Goal: Check status: Check status

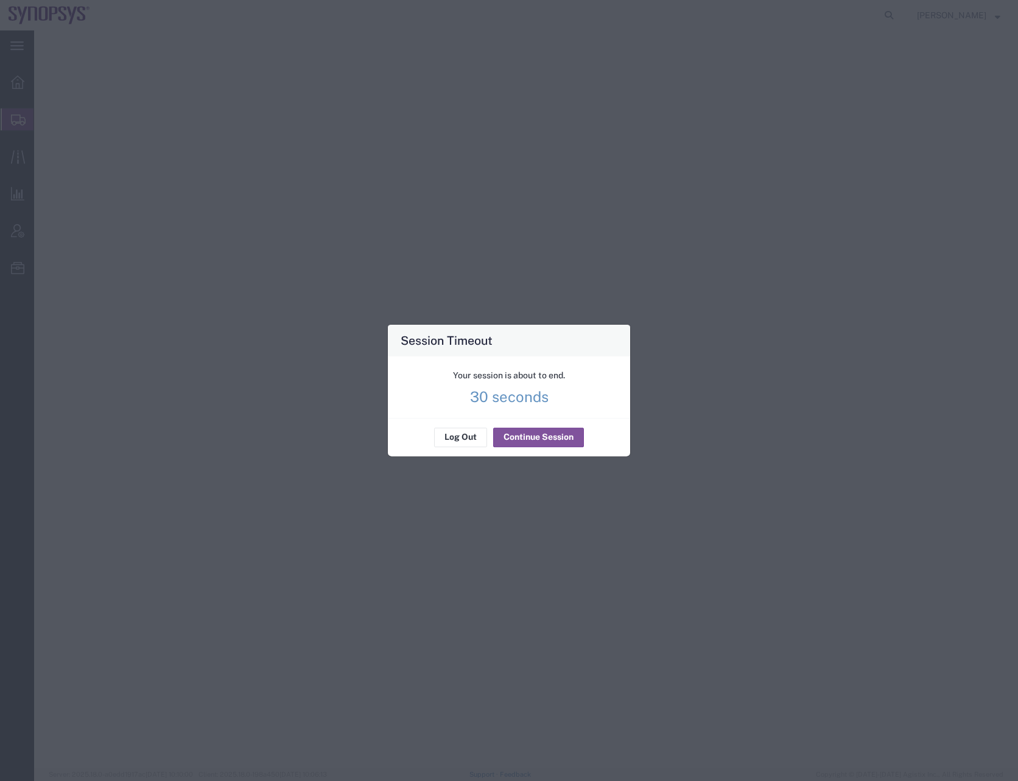
select select
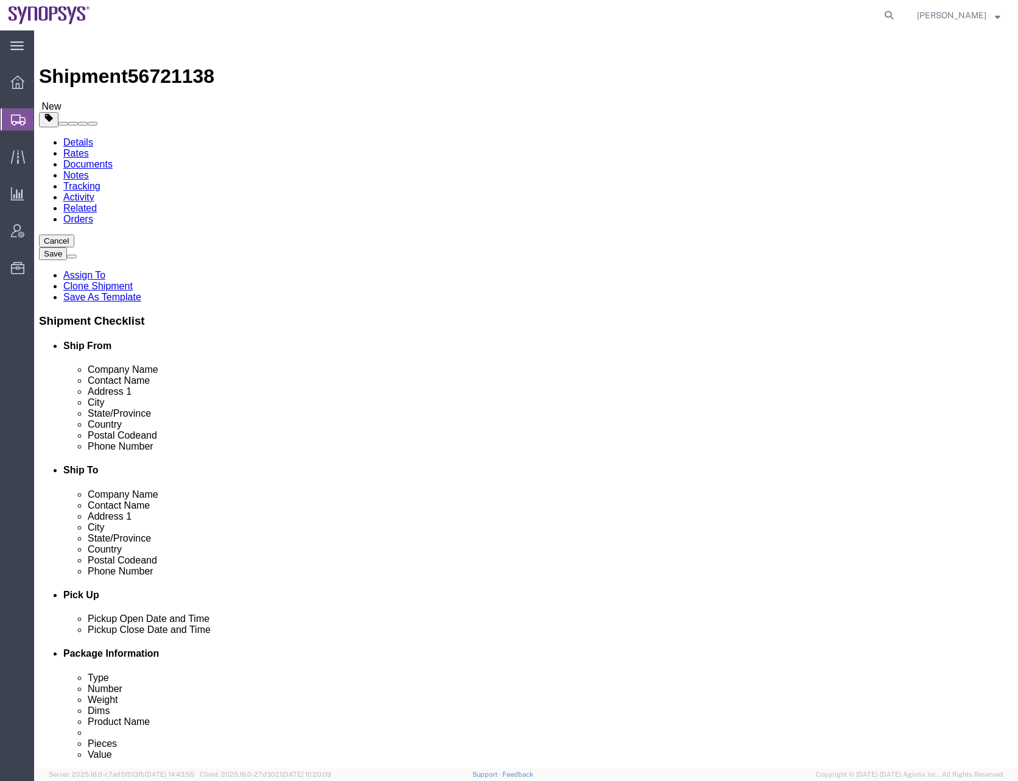
select select
click at [898, 16] on icon at bounding box center [889, 15] width 17 height 17
click at [593, 11] on input "search" at bounding box center [695, 15] width 370 height 29
paste input "56702267"
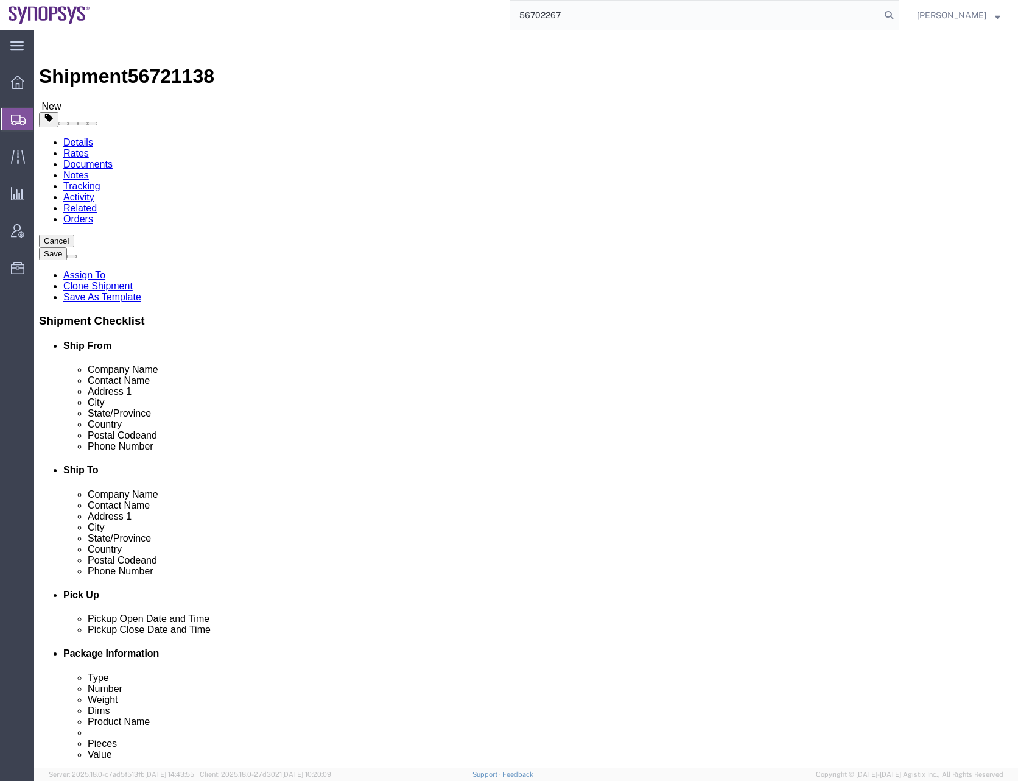
type input "56702267"
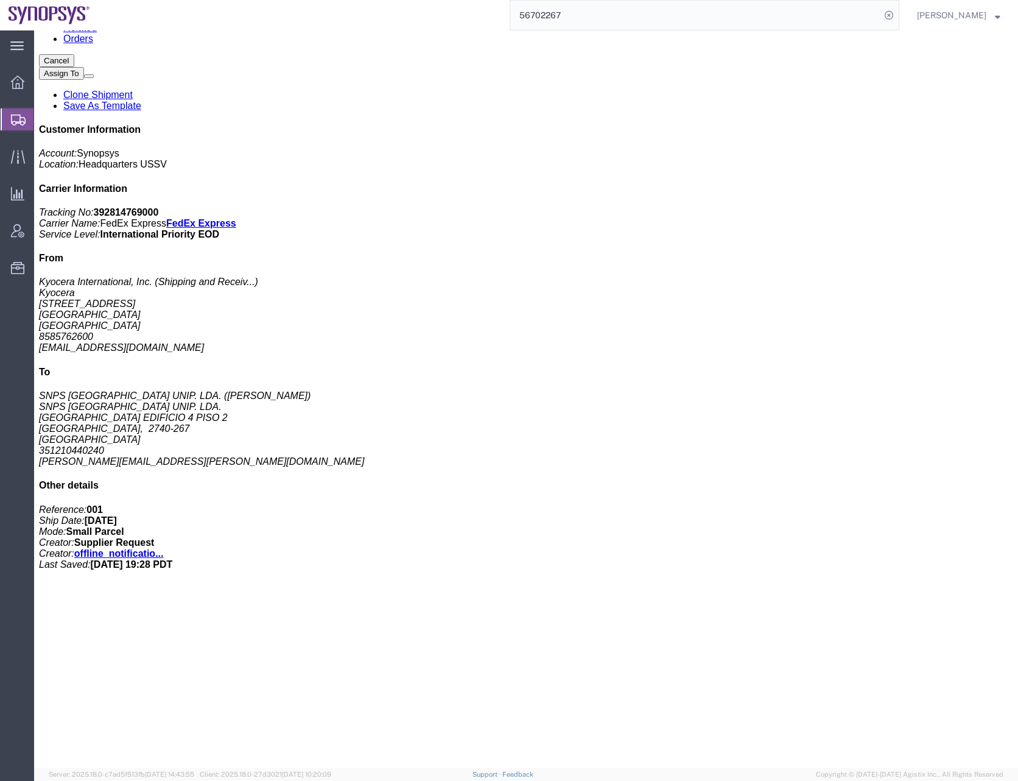
scroll to position [289, 0]
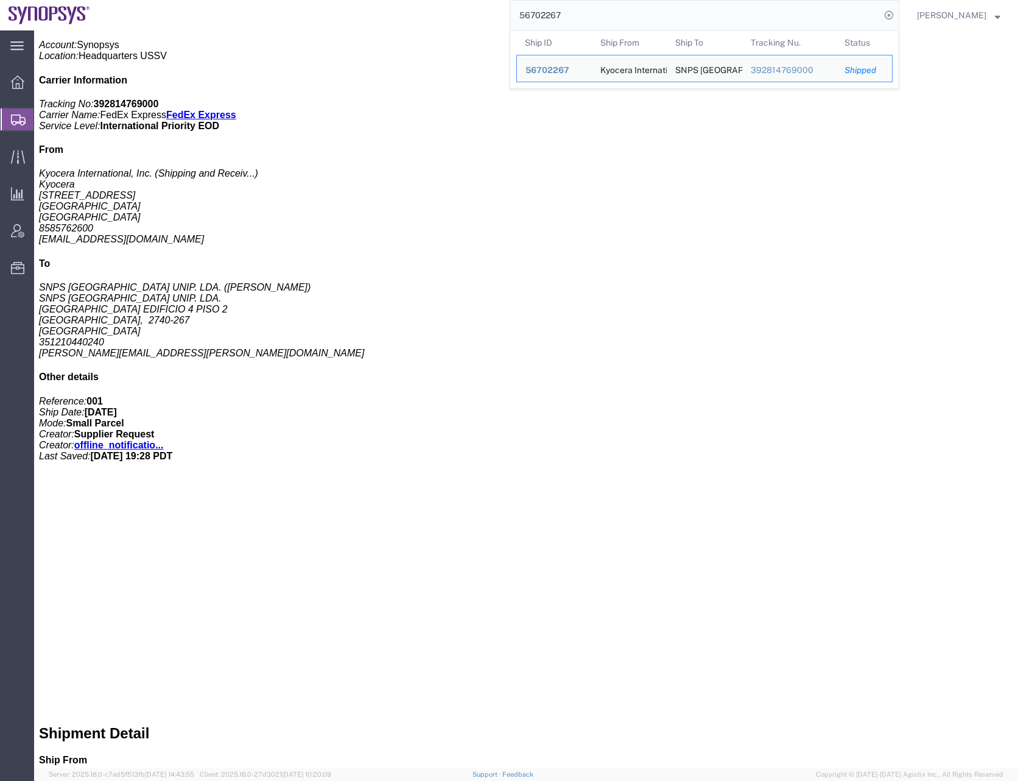
click div "1 Cardboard Box(es) Total weight: 2.00 LBS Tracking: 392814769000 Dimensions: L…"
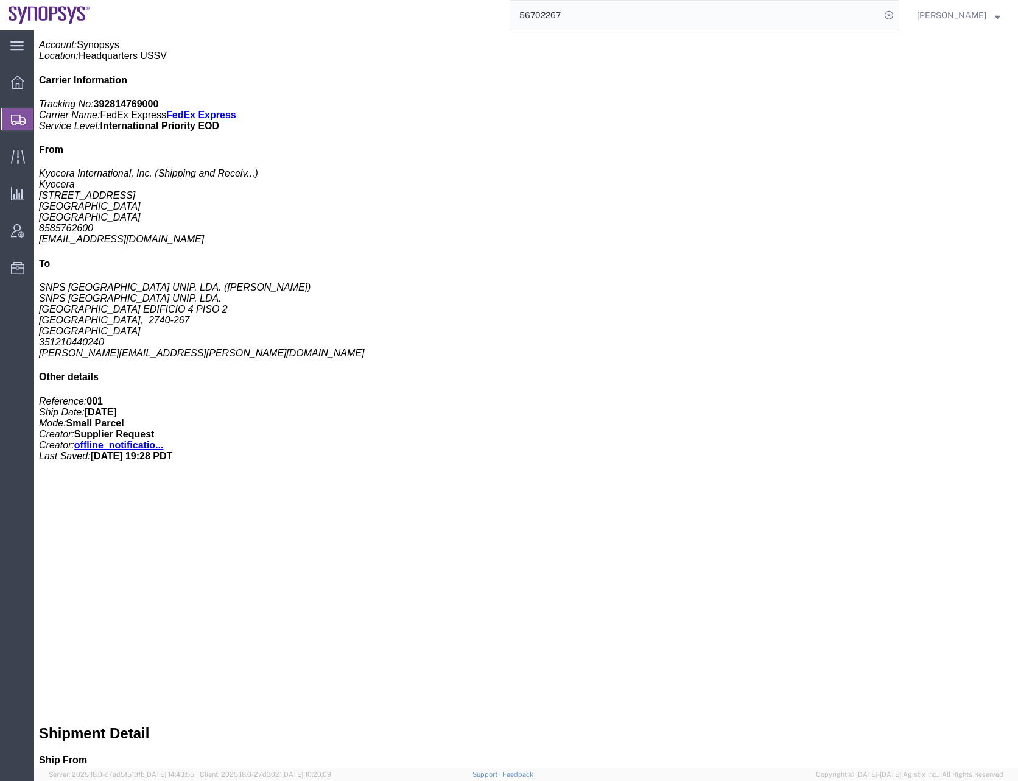
click span "56702267"
copy span "56702267"
